Goal: Information Seeking & Learning: Compare options

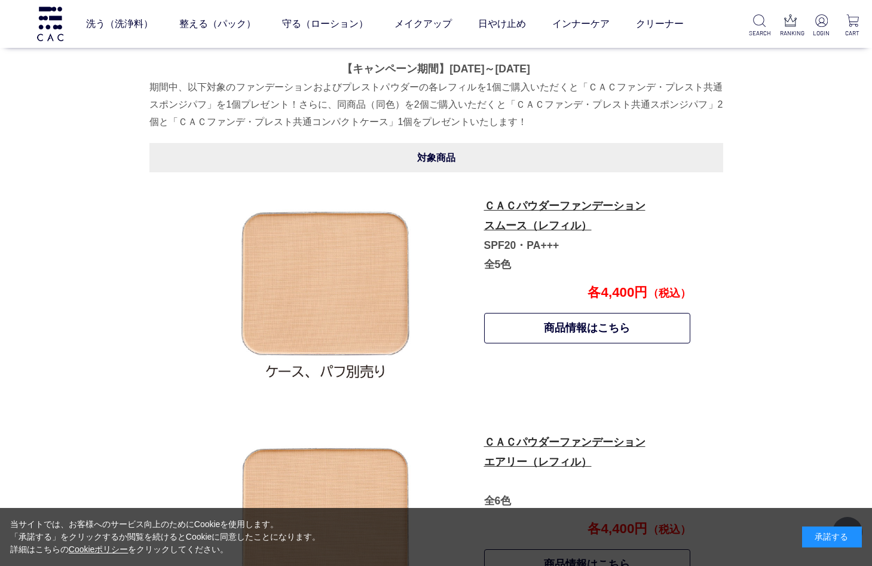
scroll to position [509, 0]
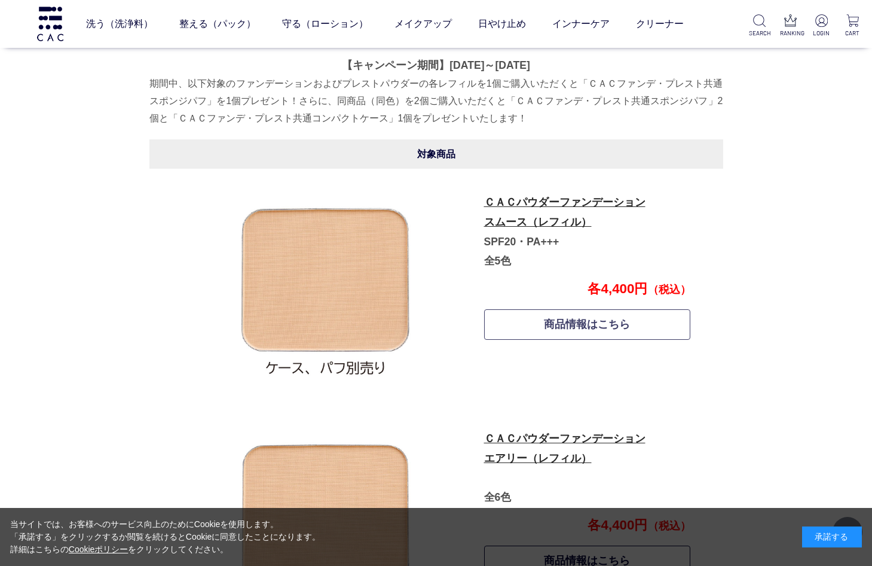
click at [575, 321] on link "商品情報はこちら" at bounding box center [587, 324] width 207 height 30
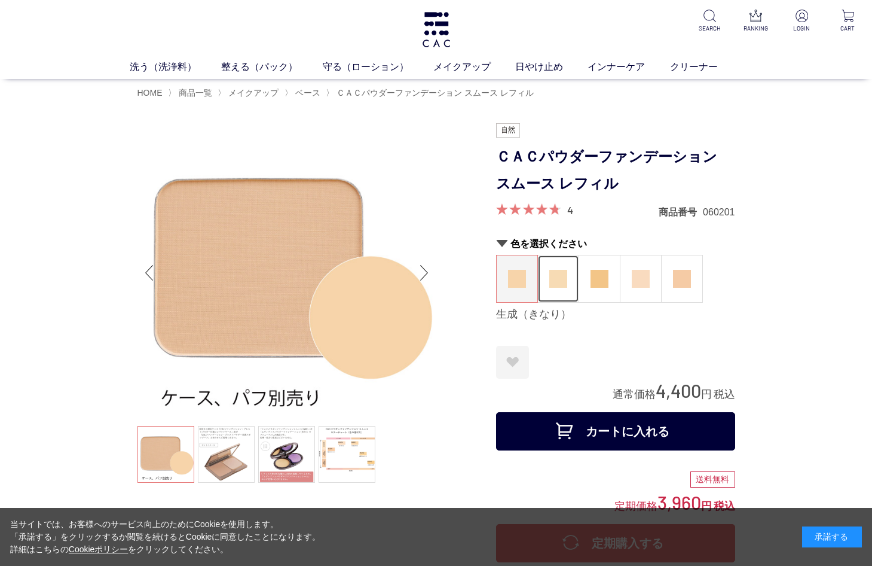
click at [557, 274] on img at bounding box center [558, 279] width 18 height 18
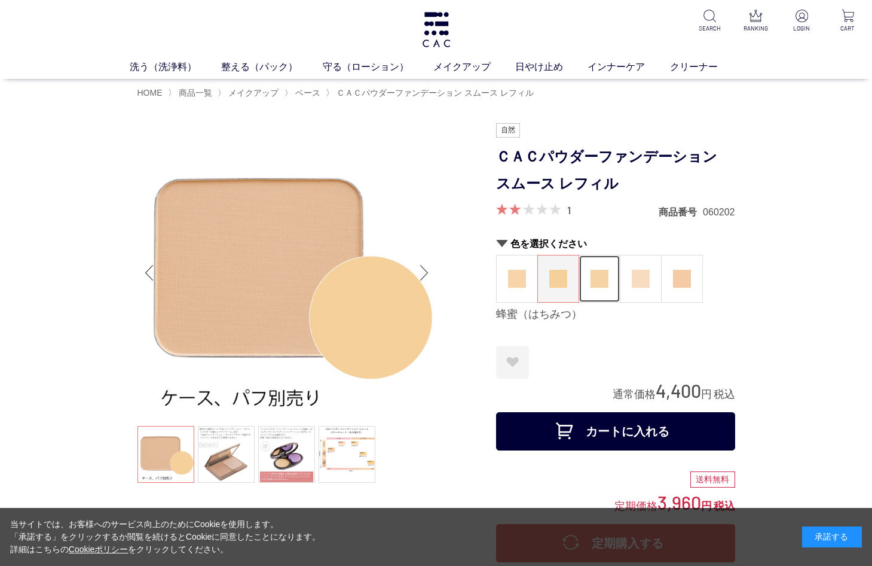
click at [600, 281] on img at bounding box center [600, 279] width 18 height 18
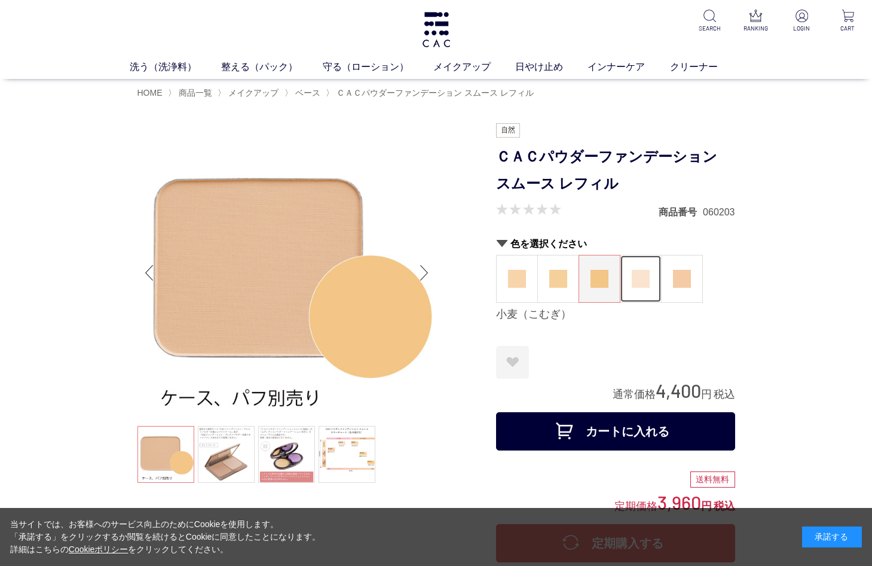
click at [642, 271] on img at bounding box center [641, 279] width 18 height 18
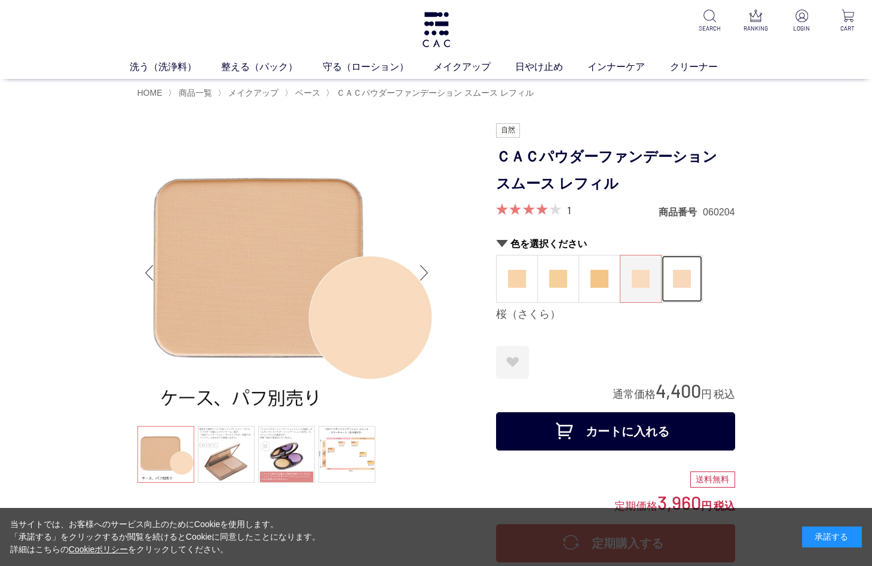
click at [680, 277] on img at bounding box center [682, 279] width 18 height 18
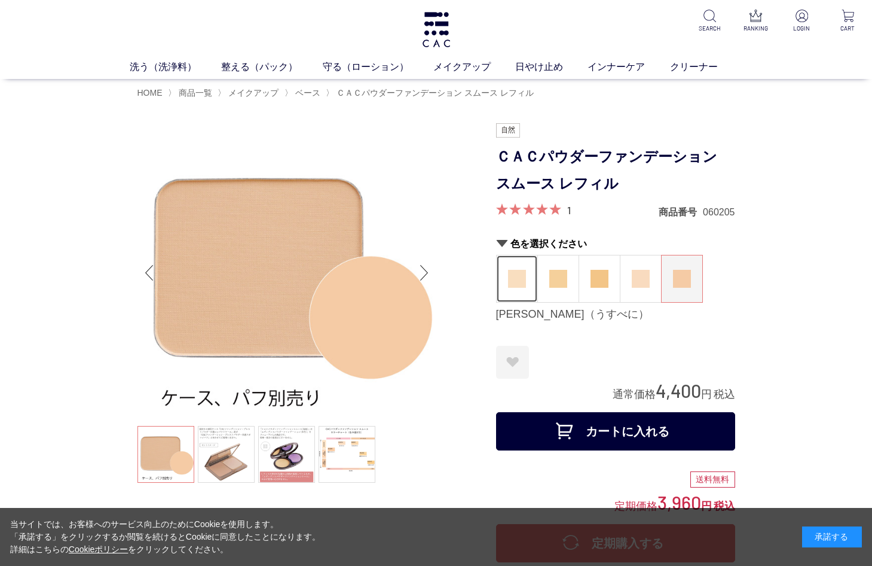
click at [516, 277] on img at bounding box center [517, 279] width 18 height 18
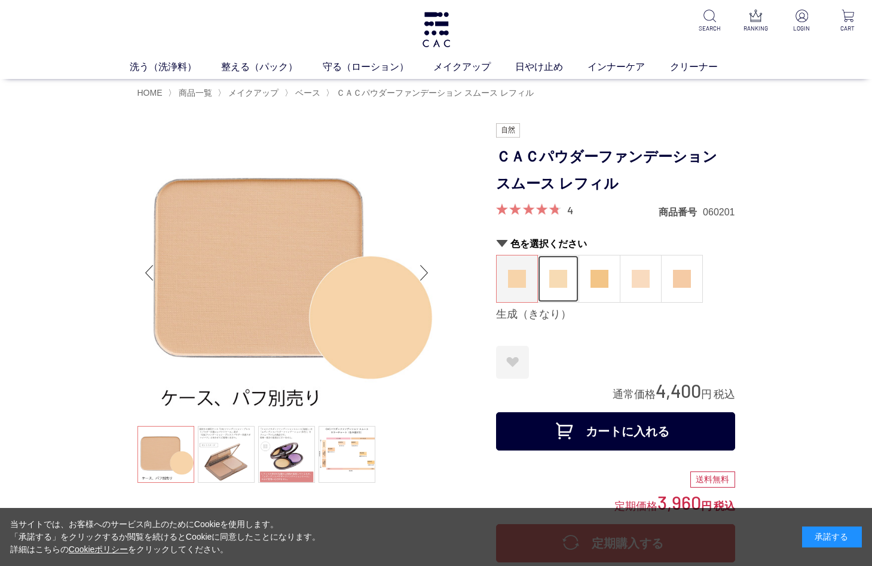
click at [561, 277] on img at bounding box center [558, 279] width 18 height 18
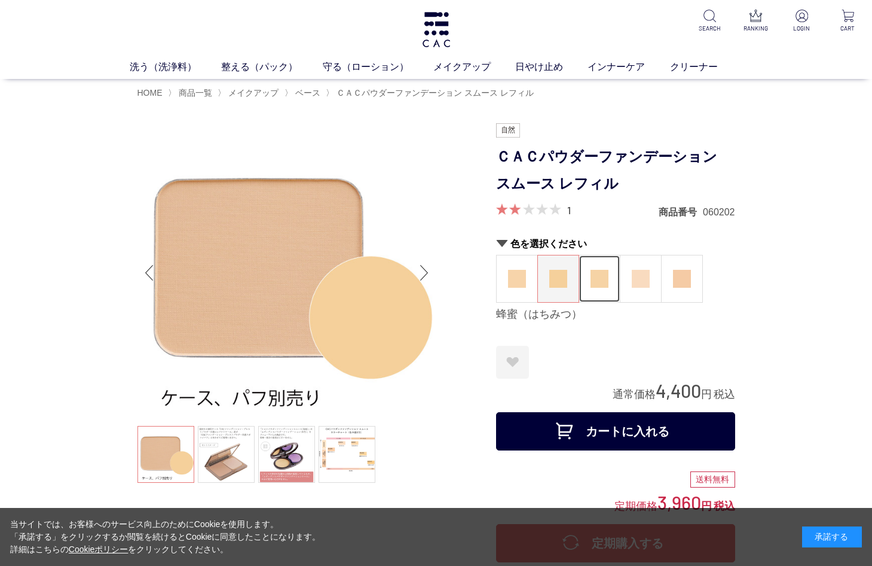
click at [598, 279] on img at bounding box center [600, 279] width 18 height 18
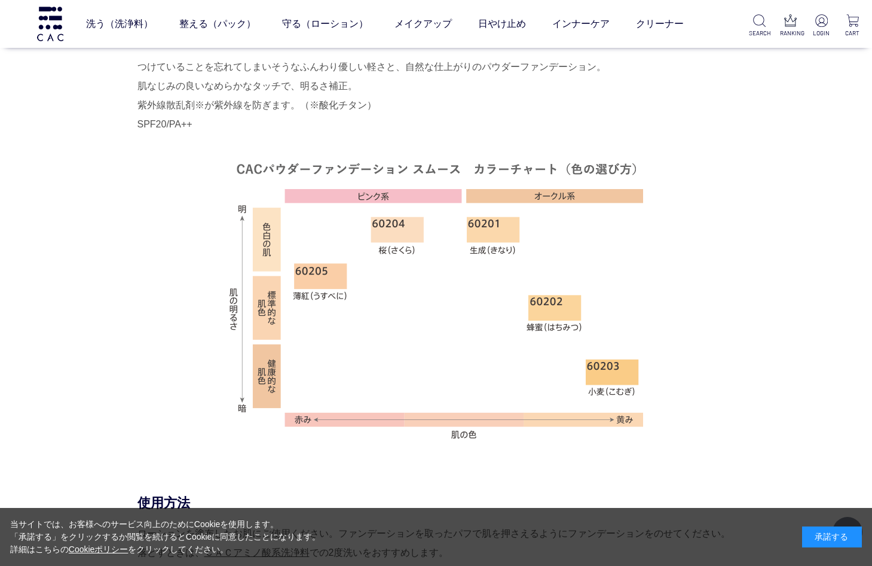
scroll to position [627, 0]
